Goal: Transaction & Acquisition: Download file/media

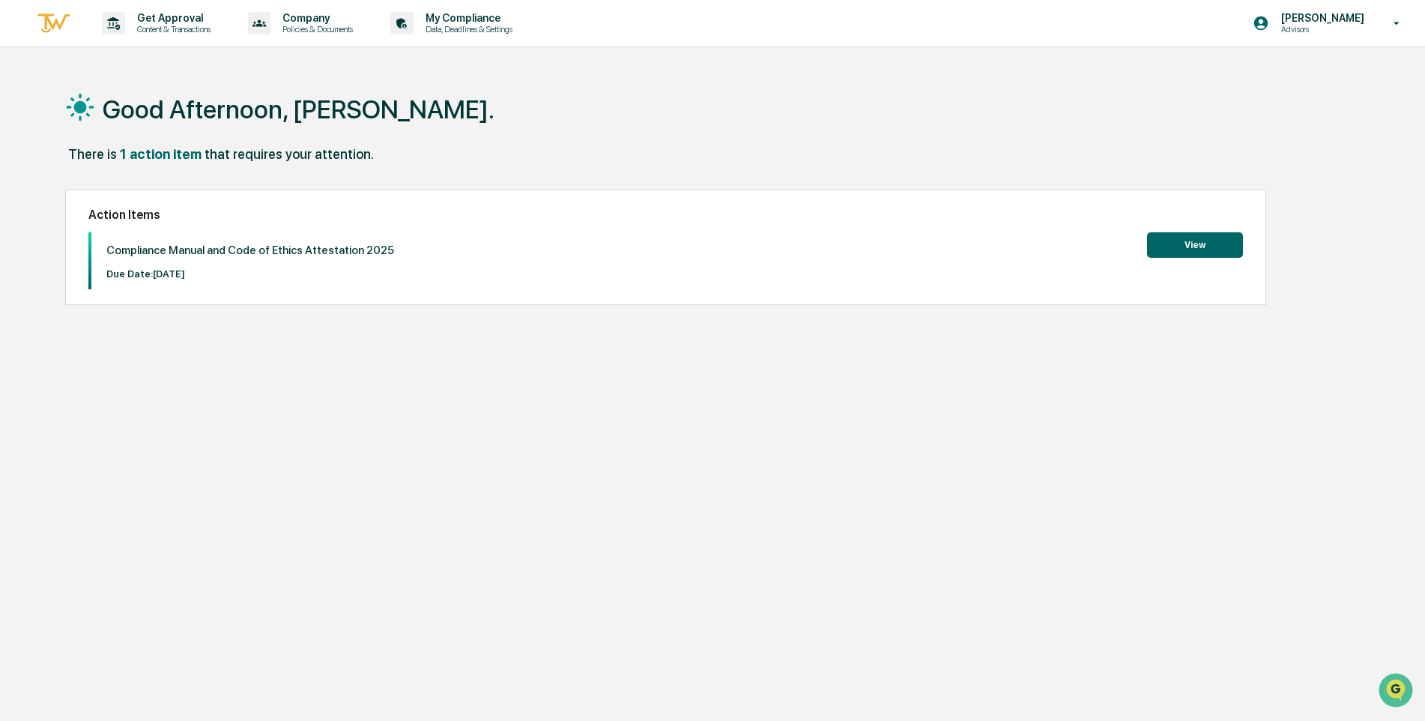
click at [1201, 236] on button "View" at bounding box center [1195, 244] width 96 height 25
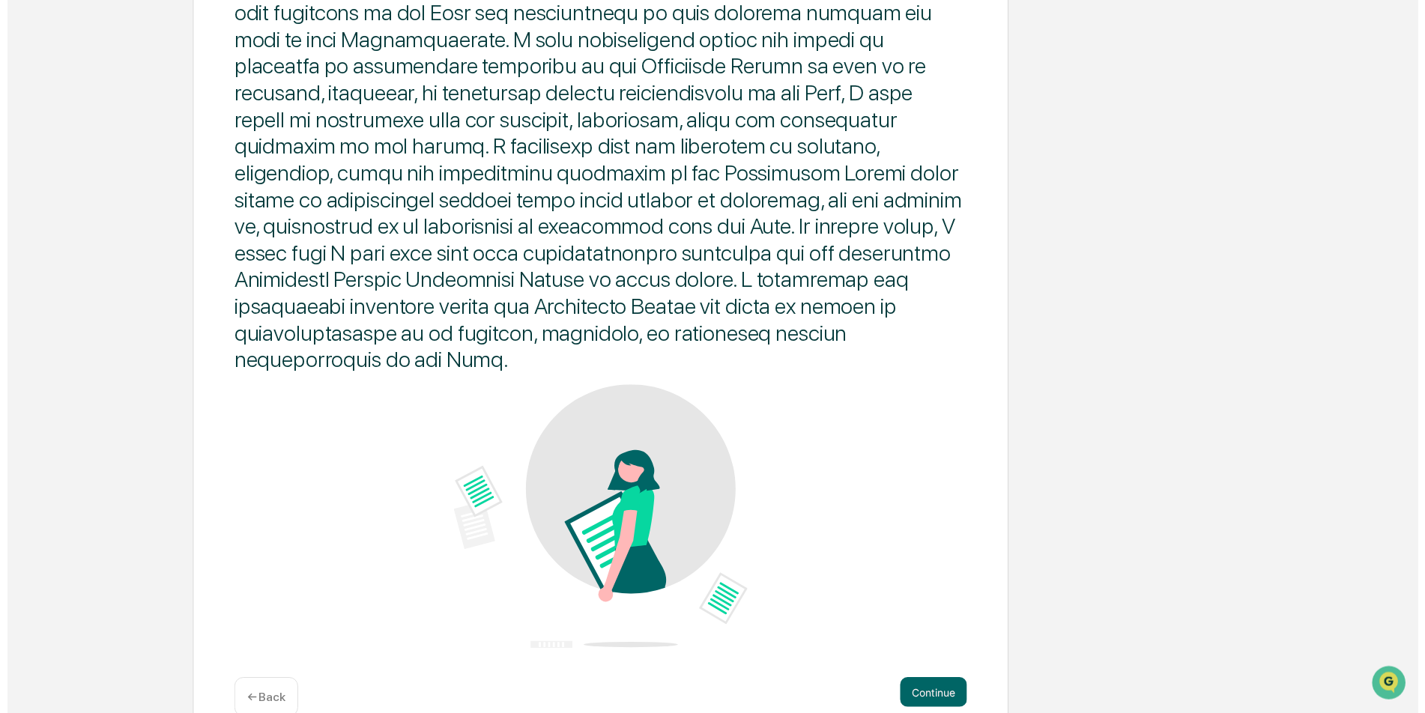
scroll to position [685, 0]
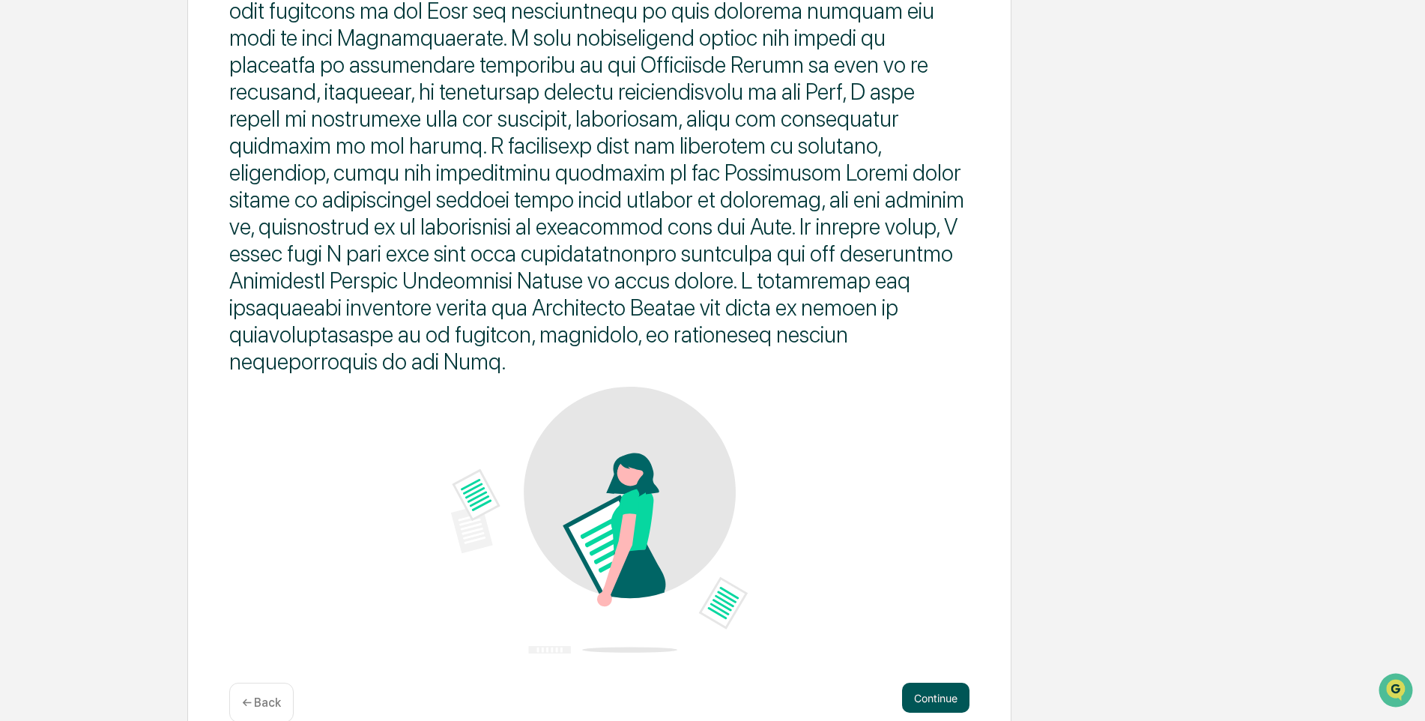
click at [934, 682] on button "Continue" at bounding box center [935, 697] width 67 height 30
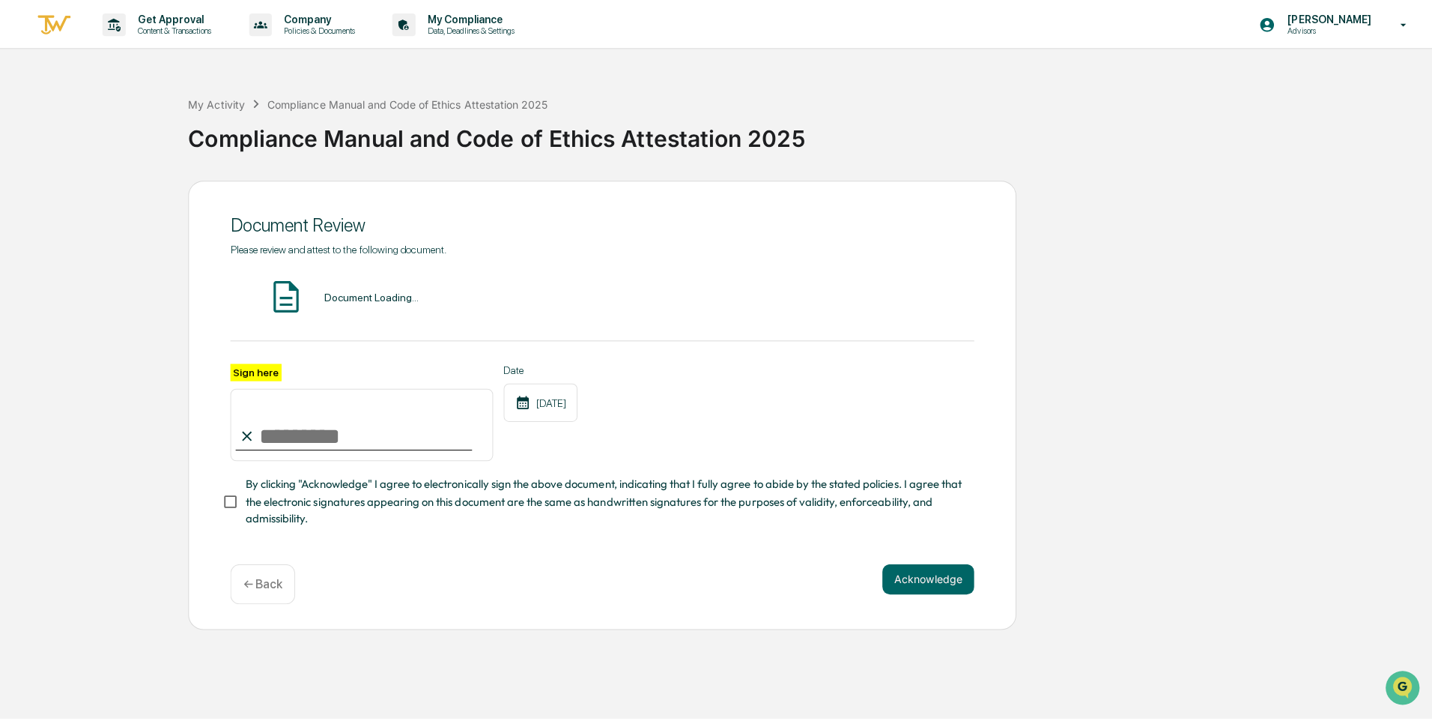
scroll to position [0, 0]
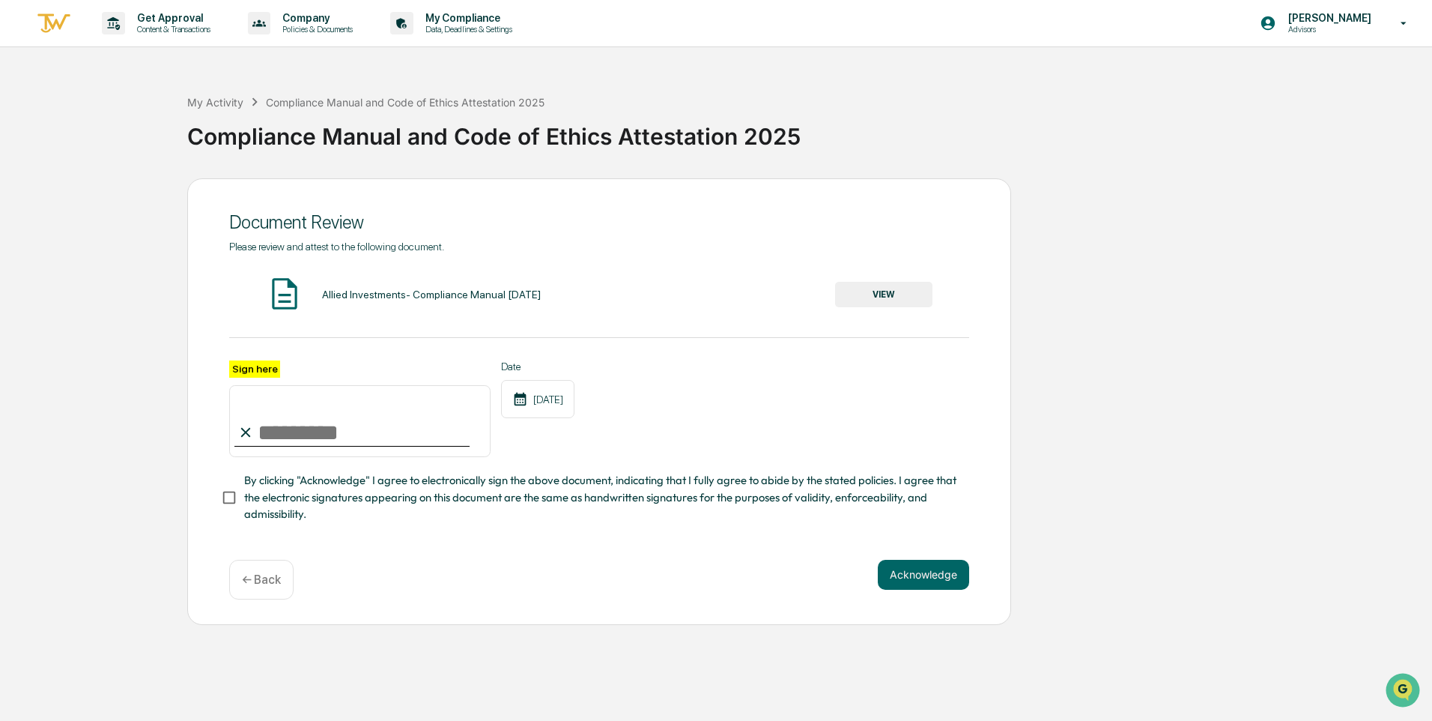
click at [866, 292] on button "VIEW" at bounding box center [883, 294] width 97 height 25
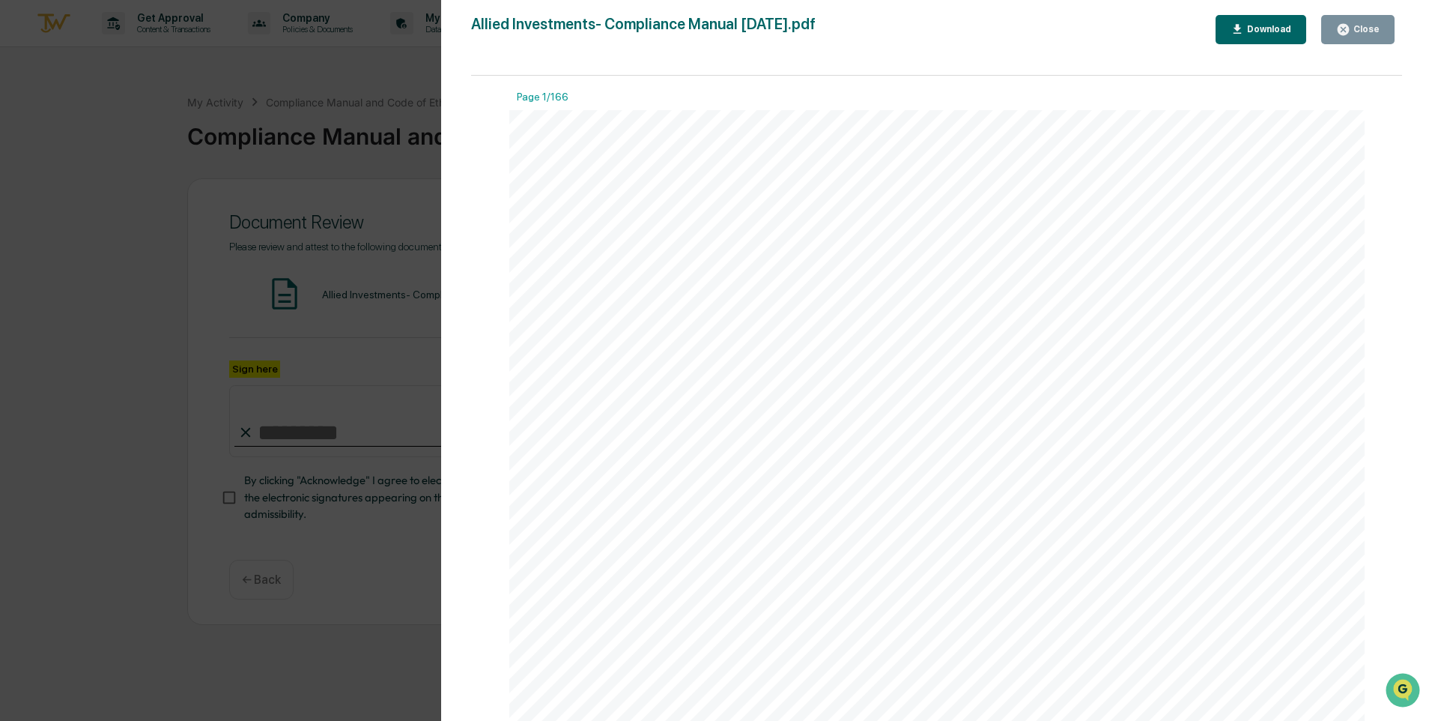
click at [972, 357] on div at bounding box center [937, 664] width 856 height 1108
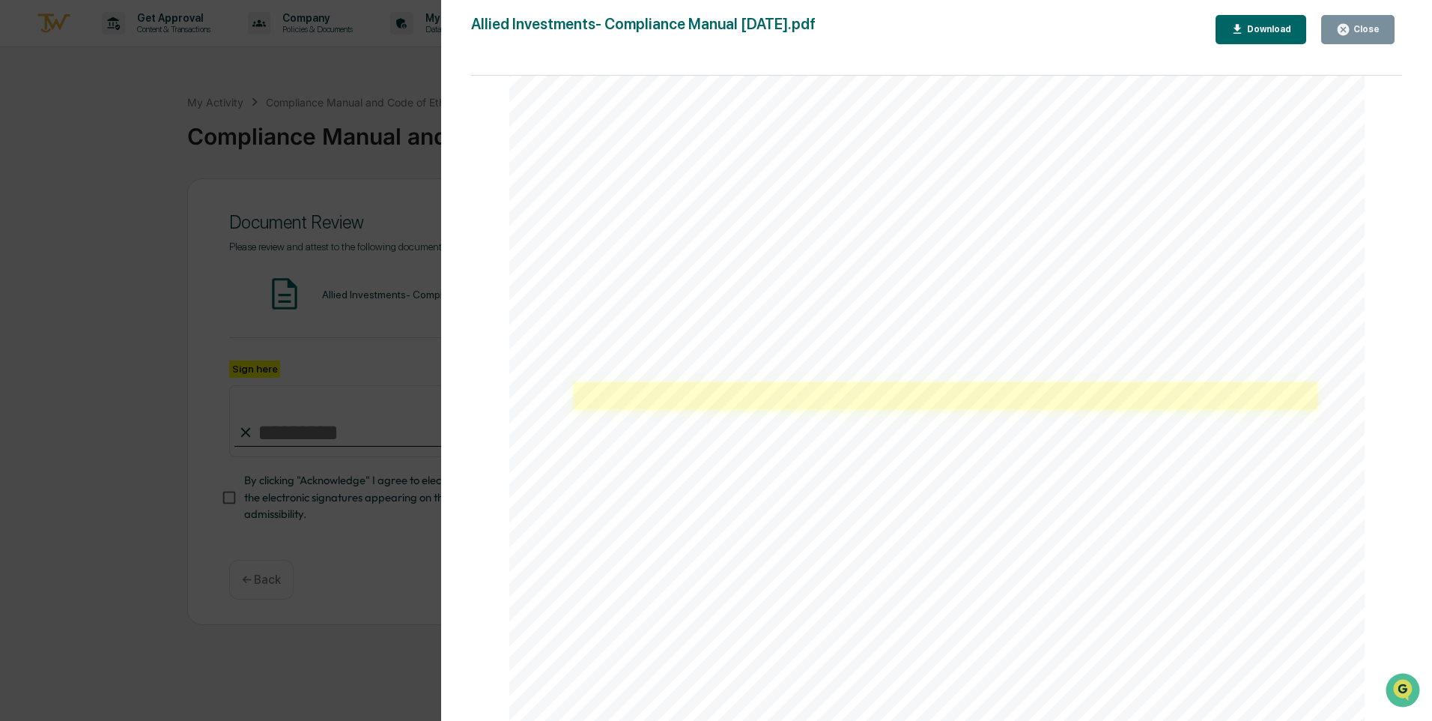
scroll to position [1198, 0]
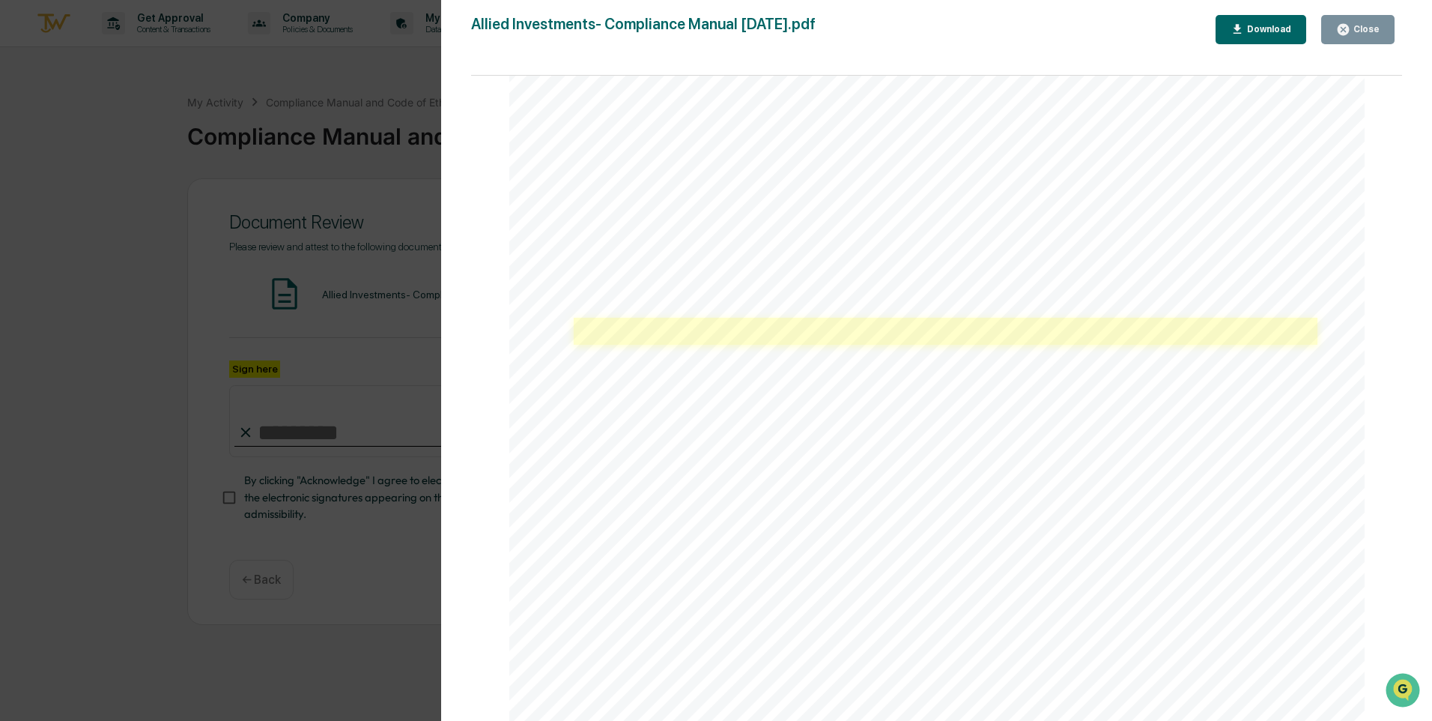
click at [718, 337] on link at bounding box center [946, 331] width 744 height 27
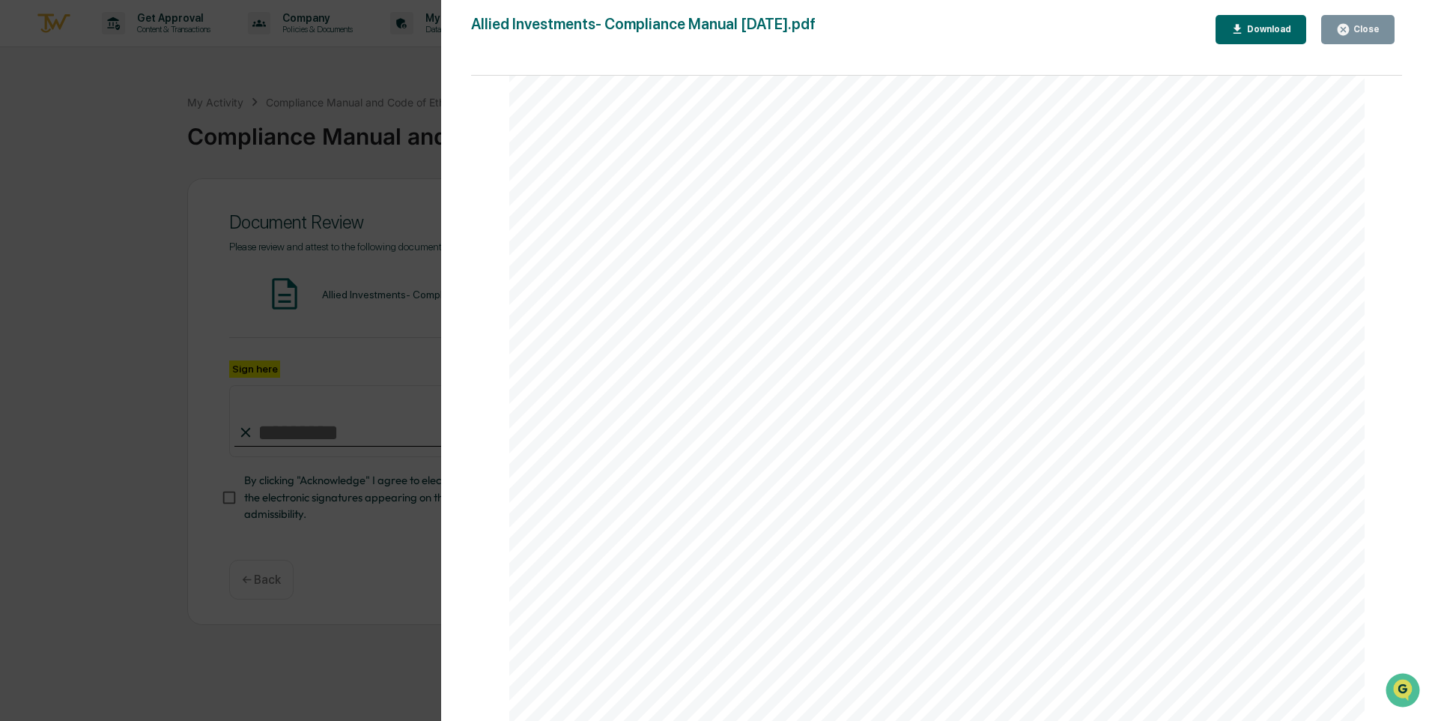
scroll to position [95977, 0]
drag, startPoint x: 974, startPoint y: 322, endPoint x: 1261, endPoint y: 23, distance: 414.8
click at [1261, 23] on div "Download" at bounding box center [1261, 29] width 61 height 14
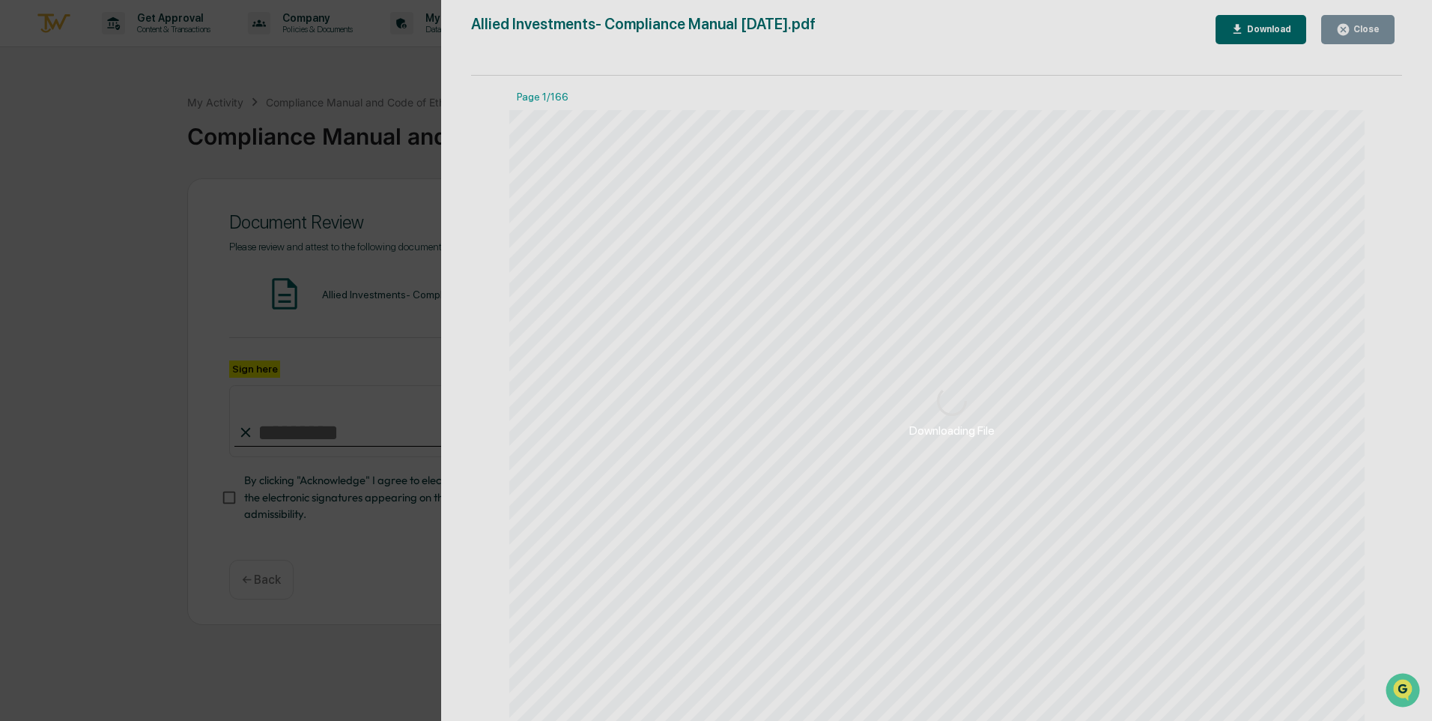
click at [1402, 92] on div "Downloading File" at bounding box center [951, 411] width 1021 height 822
drag, startPoint x: 1398, startPoint y: 91, endPoint x: 1392, endPoint y: 214, distance: 123.7
click at [1392, 219] on div "Downloading File" at bounding box center [951, 411] width 1021 height 822
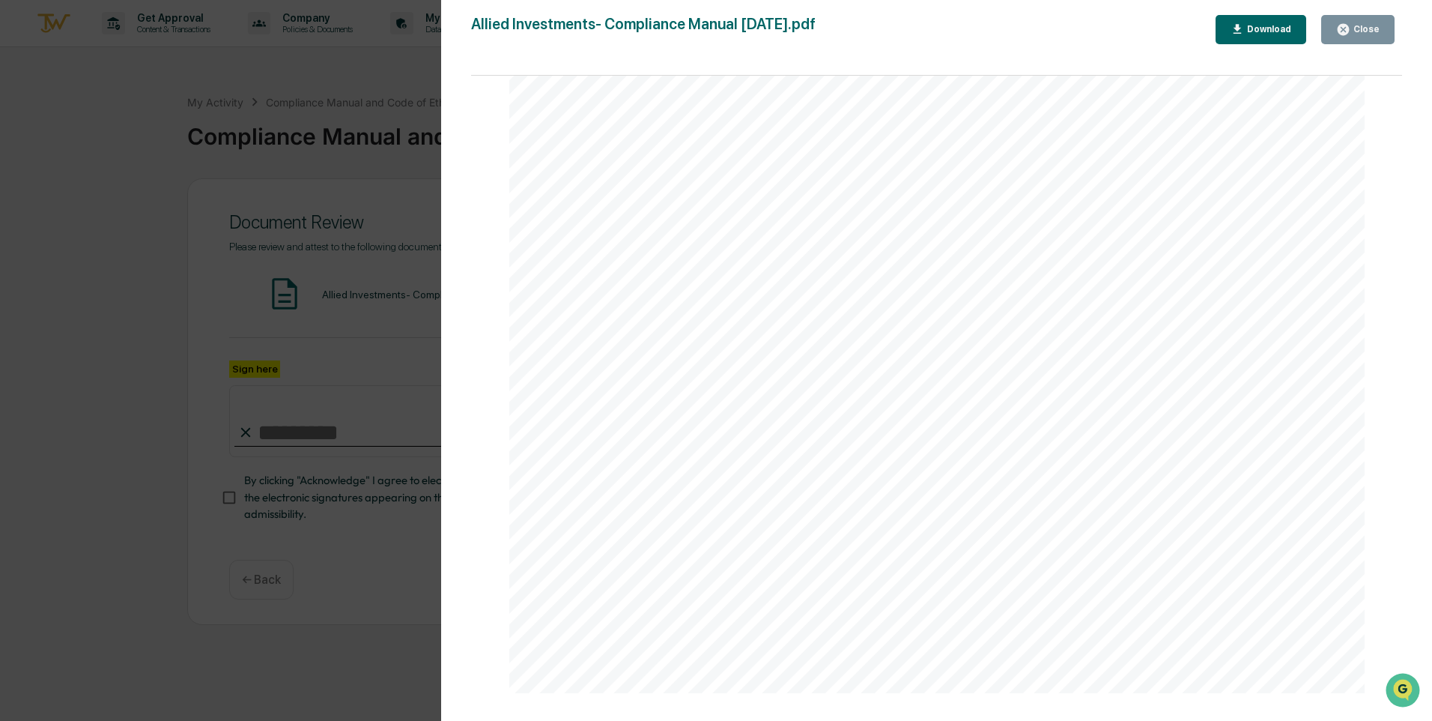
scroll to position [974, 0]
